Goal: Information Seeking & Learning: Learn about a topic

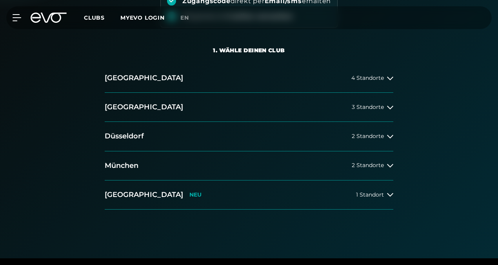
scroll to position [196, 0]
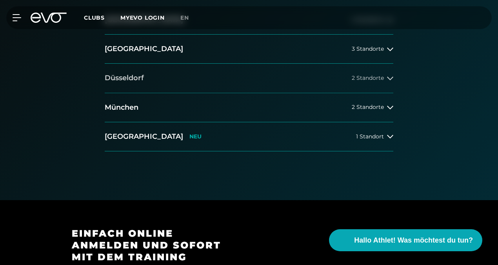
click at [382, 78] on span "2 Standorte" at bounding box center [368, 78] width 32 height 6
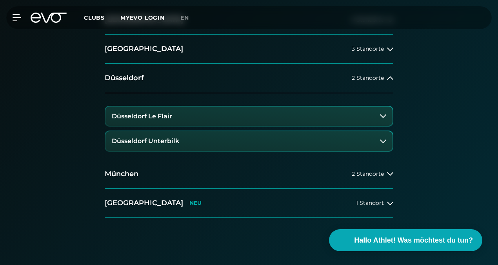
click at [383, 116] on icon at bounding box center [383, 116] width 6 height 4
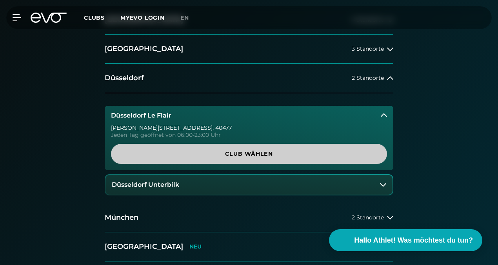
click at [283, 147] on span "Club wählen" at bounding box center [249, 154] width 276 height 20
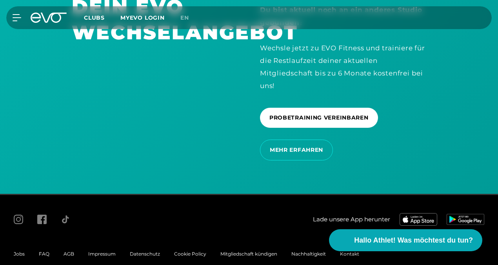
scroll to position [1934, 0]
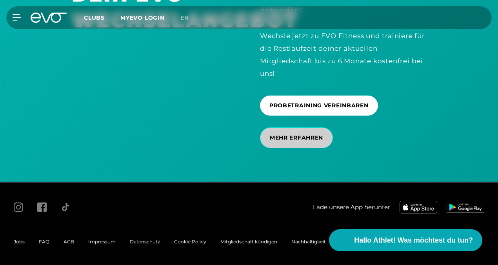
click at [307, 141] on span "MEHR ERFAHREN" at bounding box center [296, 137] width 53 height 8
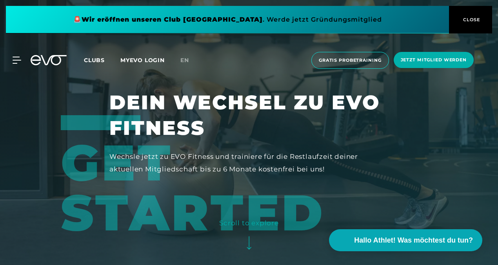
click at [464, 27] on button "CLOSE" at bounding box center [470, 19] width 43 height 27
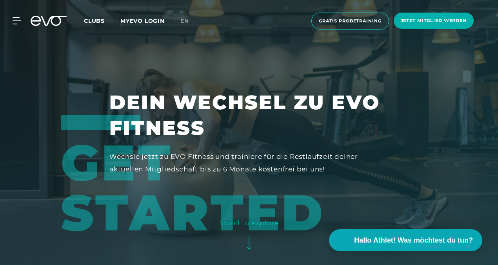
click at [97, 20] on span "Clubs" at bounding box center [94, 20] width 21 height 7
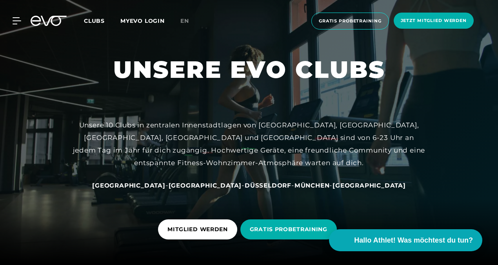
click at [245, 183] on span "Düsseldorf" at bounding box center [268, 184] width 47 height 7
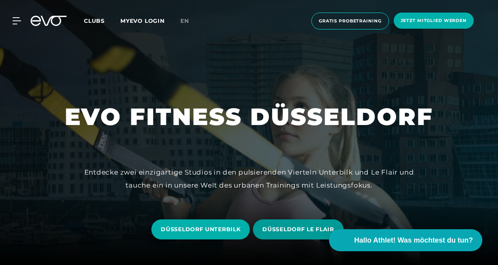
click at [281, 229] on span "DÜSSELDORF LE FLAIR" at bounding box center [298, 229] width 71 height 8
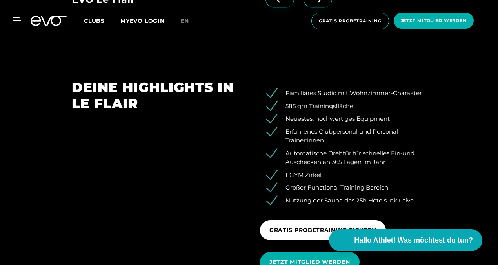
scroll to position [863, 0]
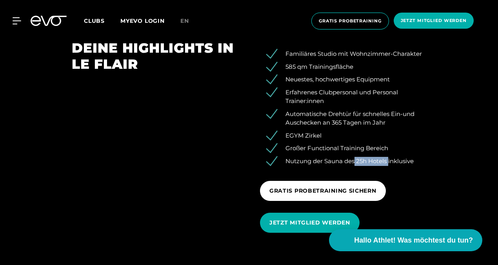
drag, startPoint x: 389, startPoint y: 159, endPoint x: 355, endPoint y: 160, distance: 34.5
click at [355, 160] on li "Nutzung der Sauna des 25h Hotels inklusive" at bounding box center [349, 161] width 155 height 9
copy li "25h Hotels"
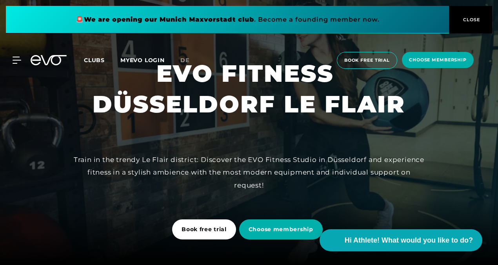
scroll to position [39, 0]
